Goal: Find specific page/section: Find specific page/section

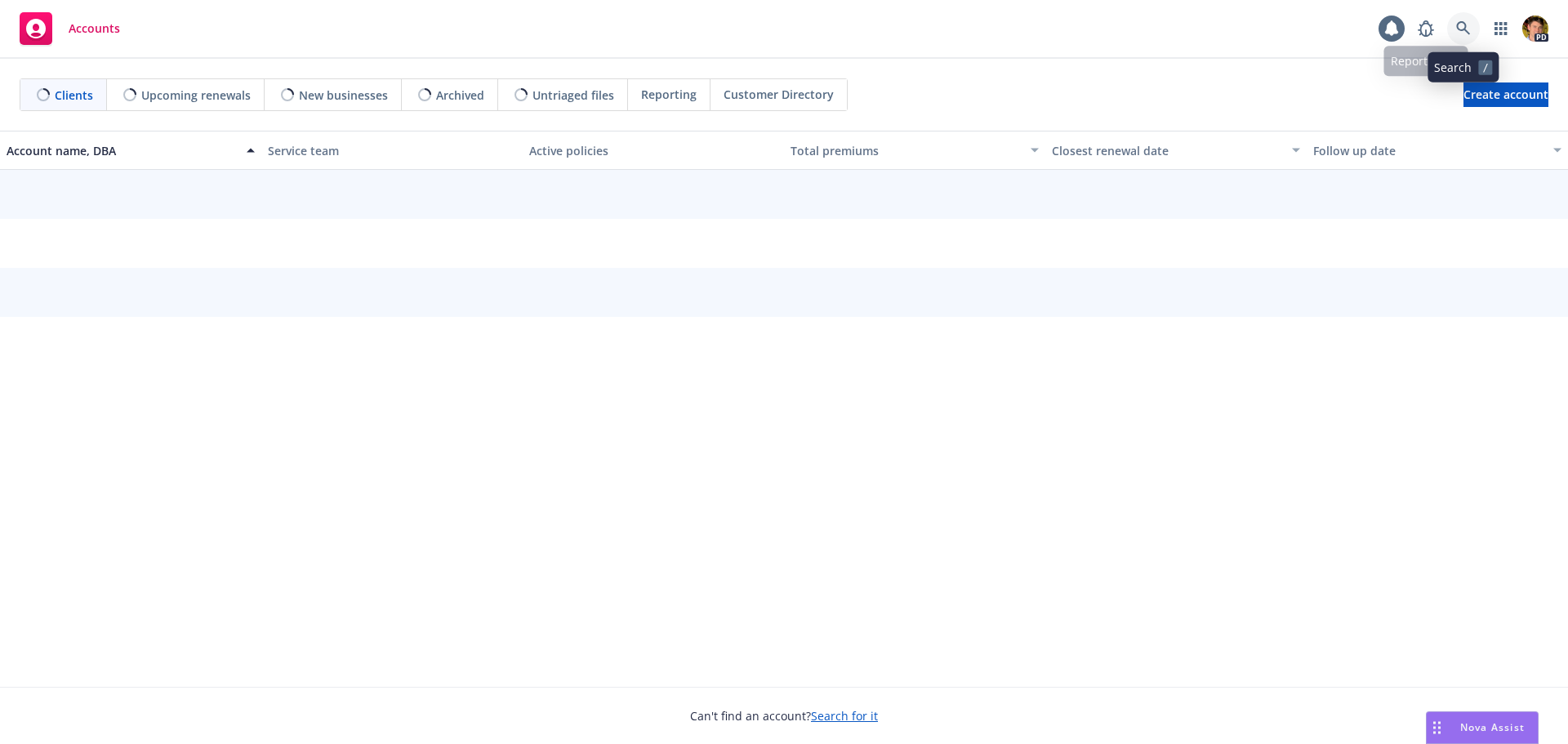
click at [1465, 22] on icon at bounding box center [1464, 29] width 15 height 15
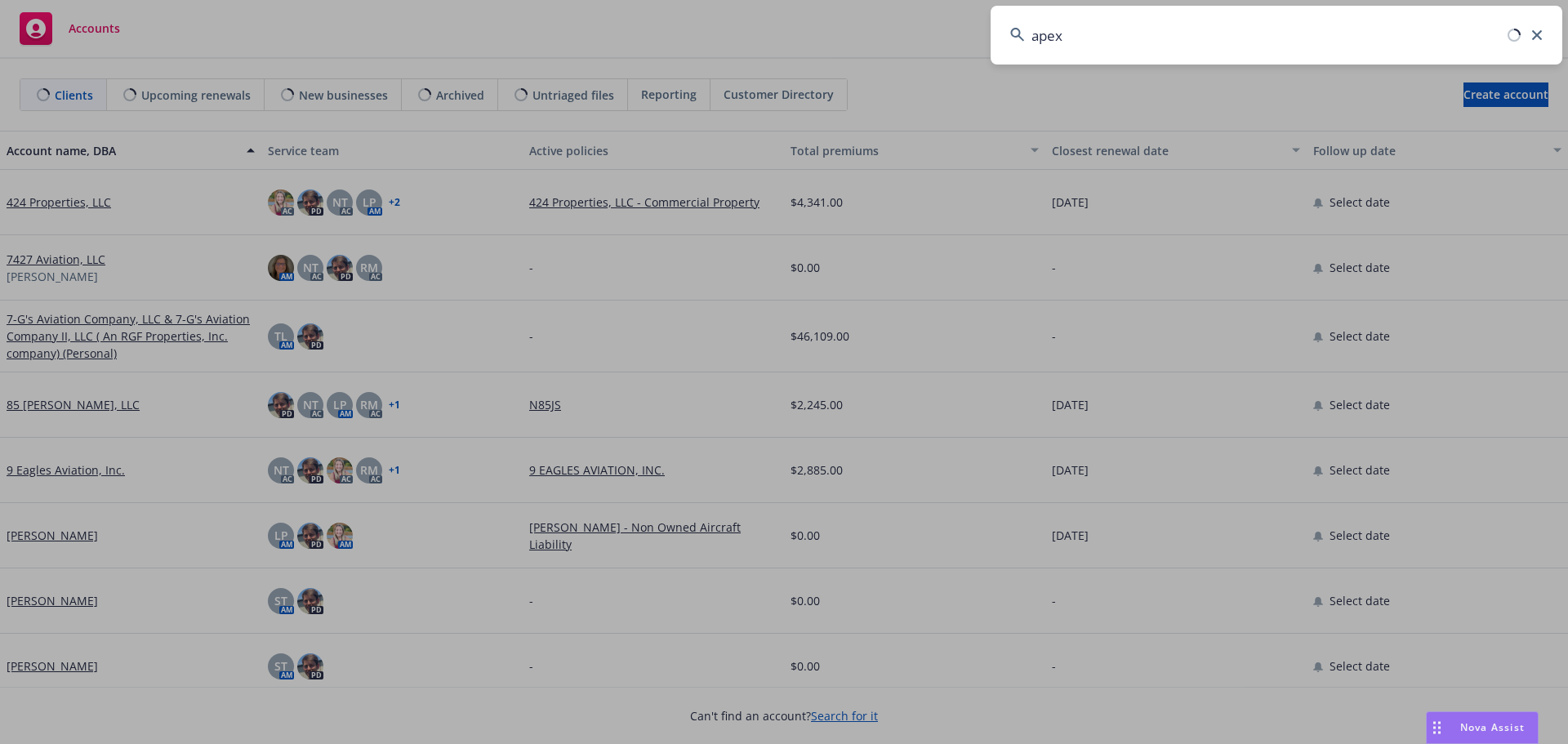
type input "apex"
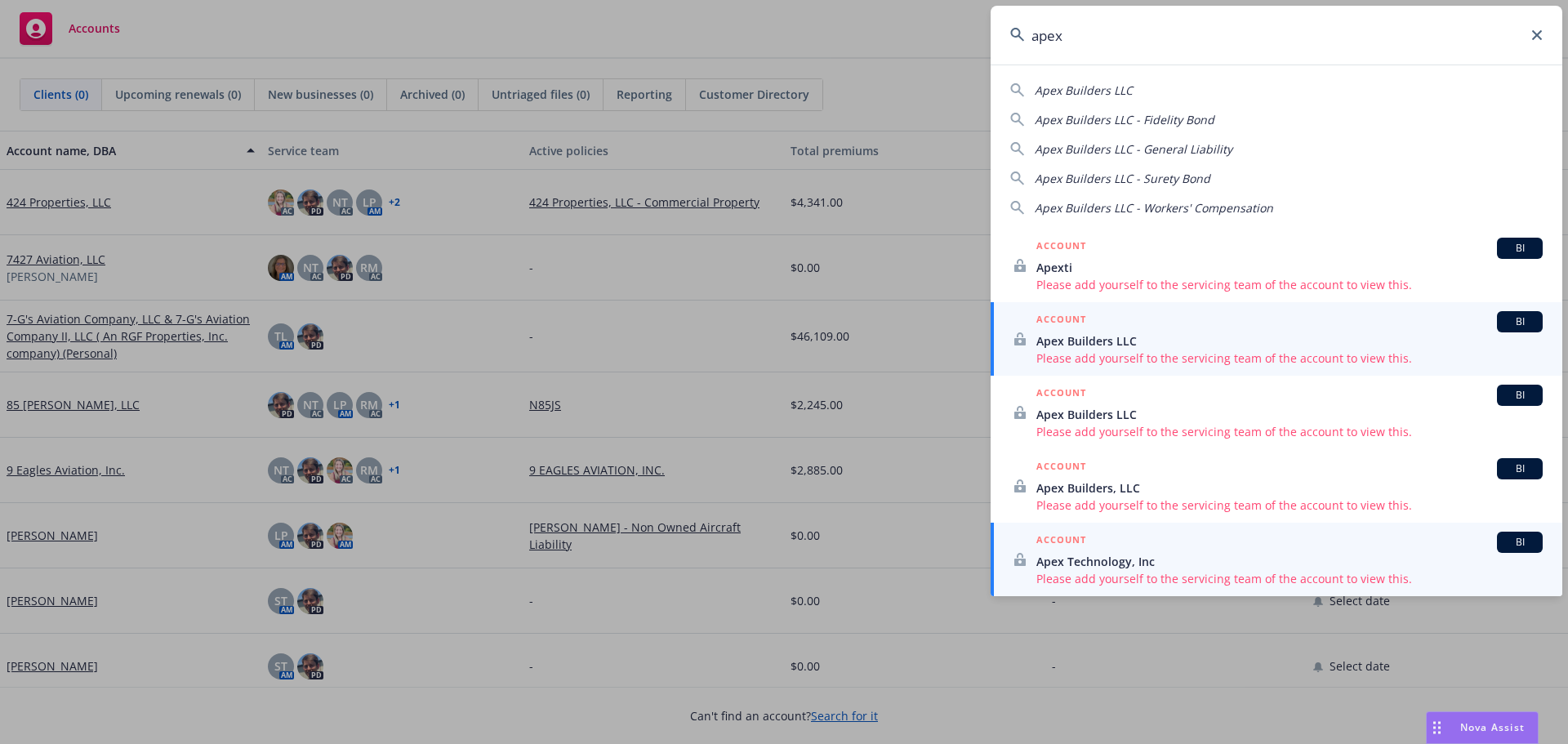
click at [1143, 572] on span "Please add yourself to the servicing team of the account to view this." at bounding box center [1290, 578] width 507 height 17
